Goal: Task Accomplishment & Management: Use online tool/utility

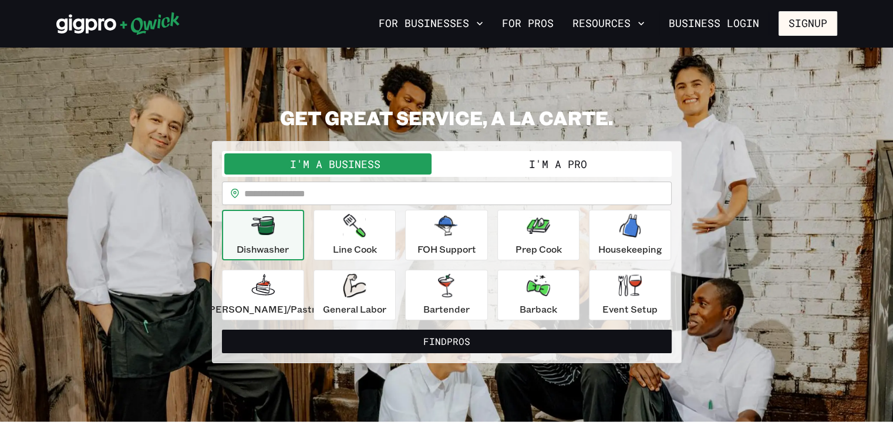
click at [557, 164] on button "I'm a Pro" at bounding box center [558, 163] width 223 height 21
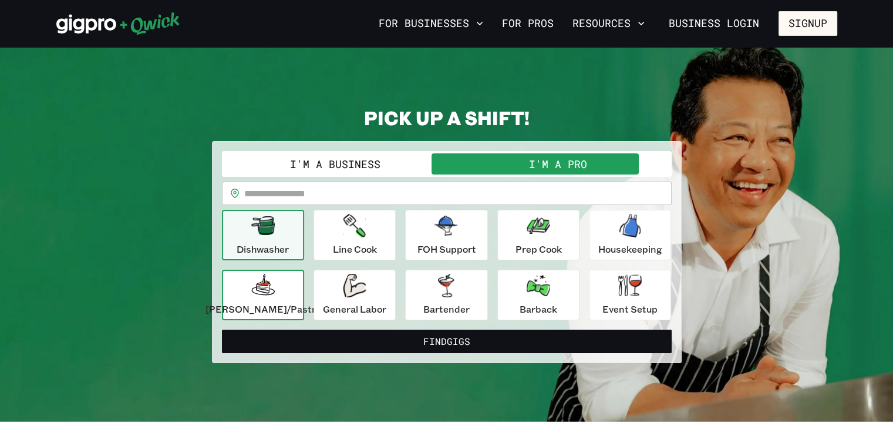
click at [272, 306] on p "Baker/Pastry" at bounding box center [262, 309] width 115 height 14
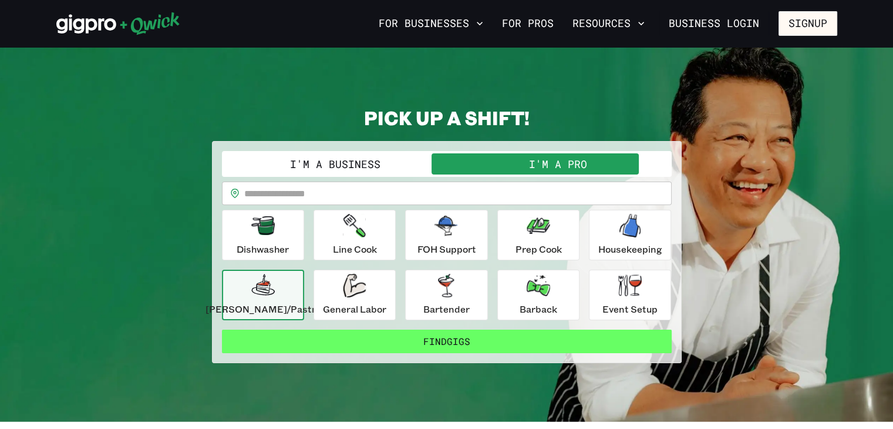
click at [350, 340] on button "Find Gigs" at bounding box center [447, 340] width 450 height 23
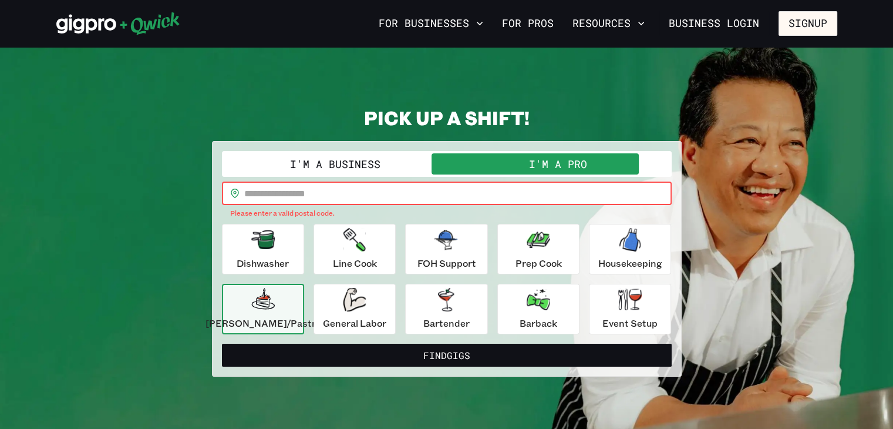
click at [383, 198] on input "text" at bounding box center [457, 192] width 427 height 23
click at [542, 21] on link "For Pros" at bounding box center [527, 24] width 61 height 20
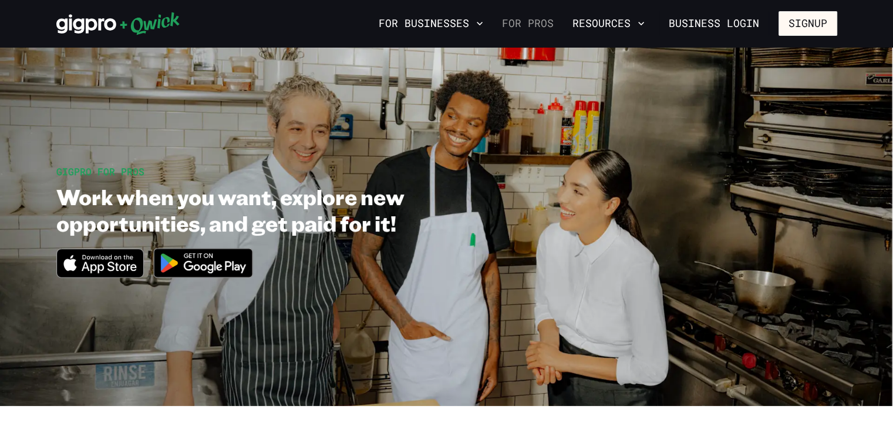
click at [527, 22] on link "For Pros" at bounding box center [527, 24] width 61 height 20
click at [468, 20] on button "For Businesses" at bounding box center [431, 24] width 114 height 20
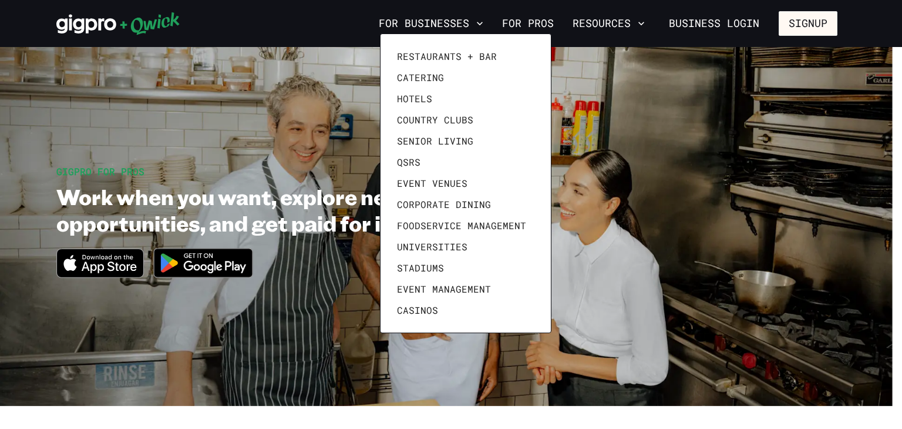
click at [523, 21] on div at bounding box center [451, 214] width 902 height 429
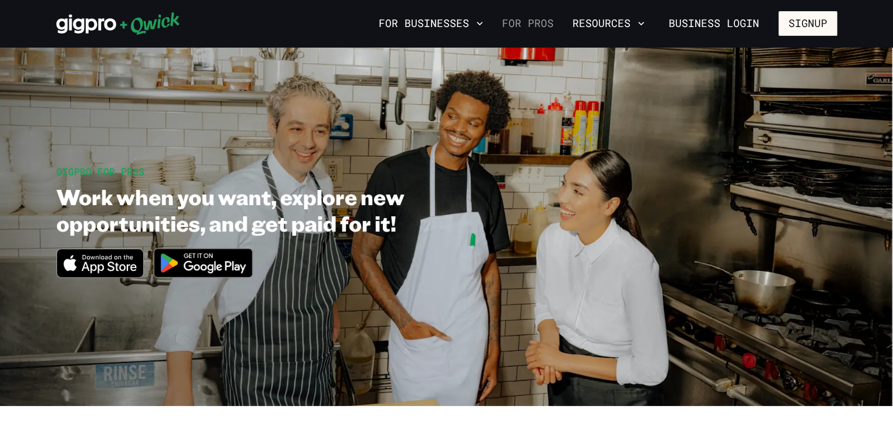
click at [529, 23] on link "For Pros" at bounding box center [527, 24] width 61 height 20
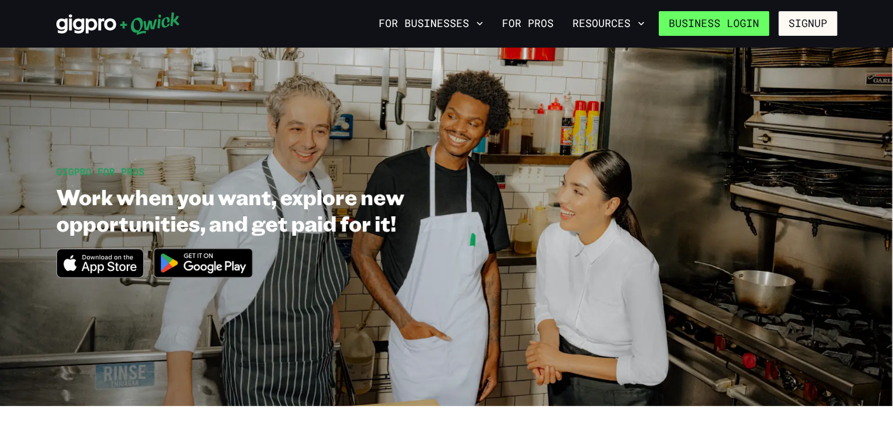
click at [751, 31] on link "Business Login" at bounding box center [714, 23] width 110 height 25
click at [195, 264] on img at bounding box center [203, 263] width 114 height 44
